Goal: Navigation & Orientation: Understand site structure

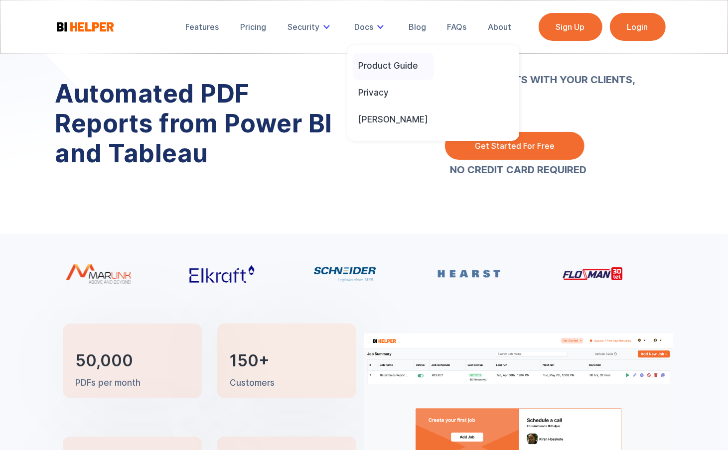
click at [375, 65] on div "Product Guide" at bounding box center [388, 65] width 60 height 11
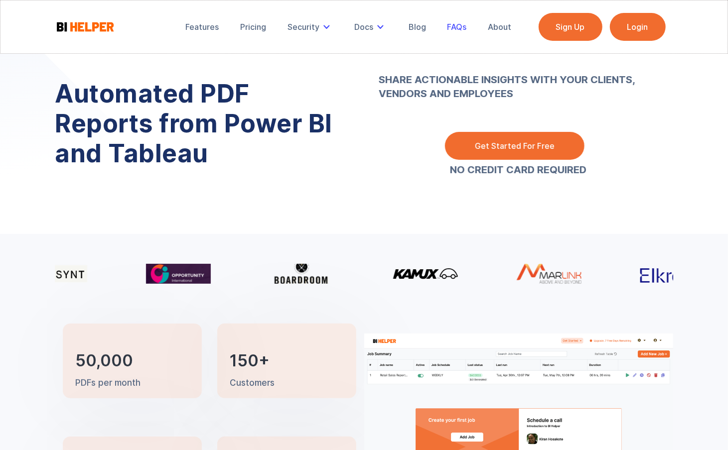
click at [462, 27] on div "FAQs" at bounding box center [456, 27] width 19 height 10
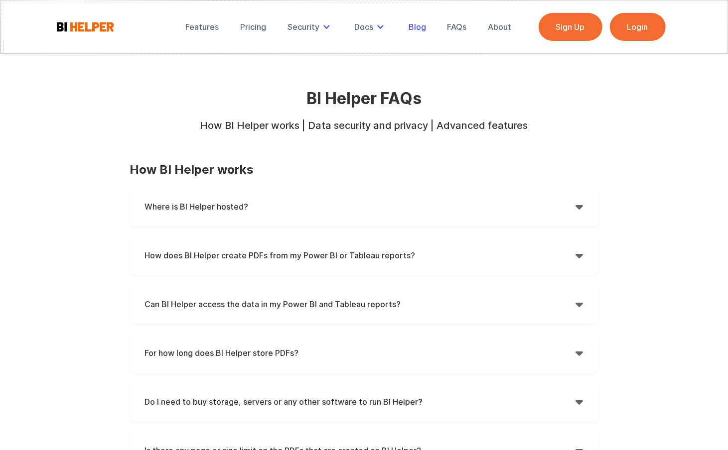
click at [419, 31] on div "Blog" at bounding box center [416, 27] width 17 height 10
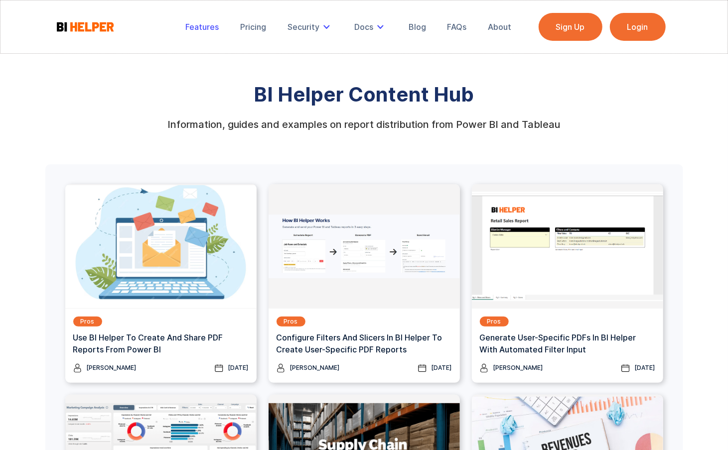
click at [202, 26] on div "Features" at bounding box center [202, 27] width 33 height 10
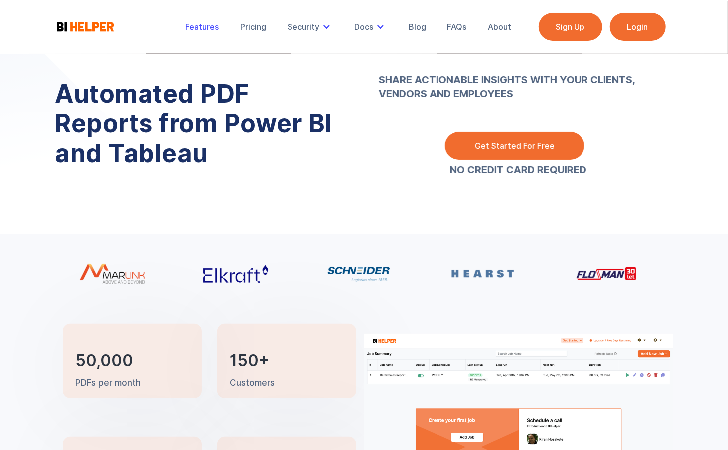
click at [198, 27] on div "Features" at bounding box center [202, 27] width 33 height 10
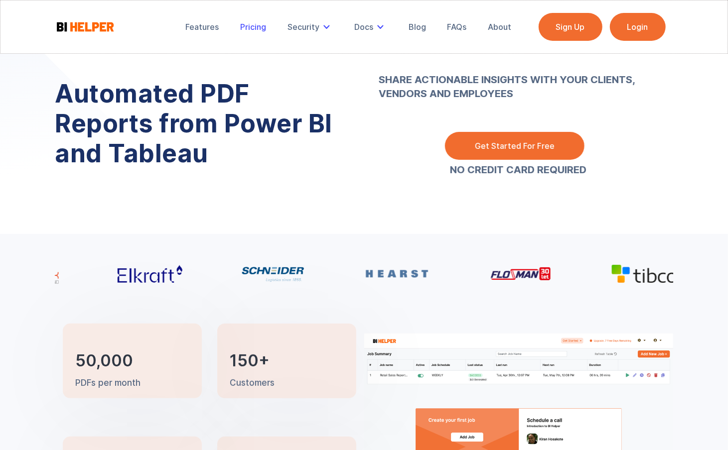
click at [247, 29] on div "Pricing" at bounding box center [253, 27] width 26 height 10
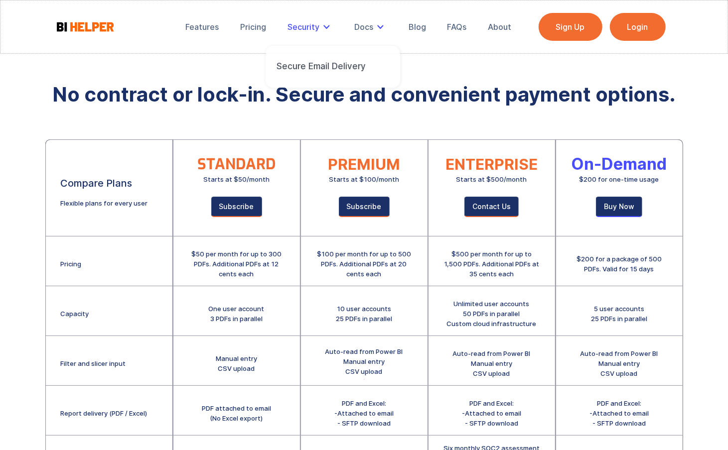
click at [308, 29] on div "Security" at bounding box center [303, 27] width 32 height 10
click at [503, 27] on div "About" at bounding box center [499, 27] width 23 height 10
